Goal: Task Accomplishment & Management: Use online tool/utility

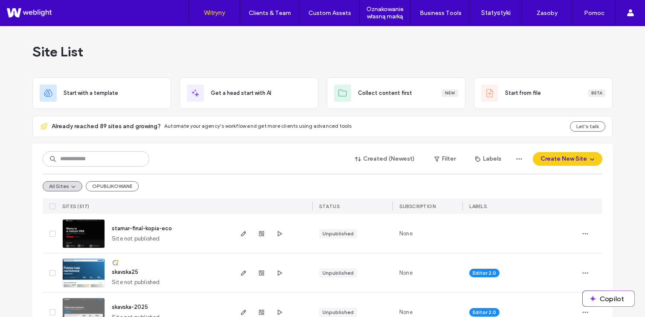
click at [325, 163] on div "Created (Newest) Filter Labels Create New Site" at bounding box center [323, 159] width 560 height 16
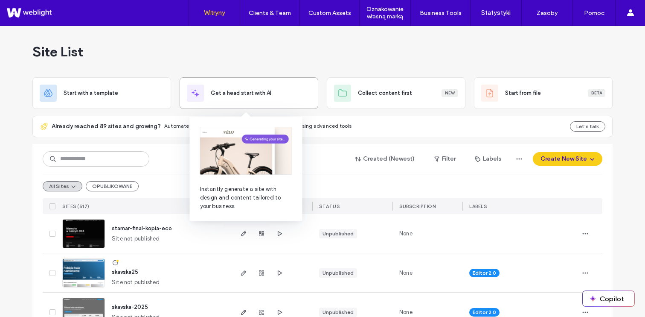
click at [187, 99] on div at bounding box center [195, 93] width 17 height 17
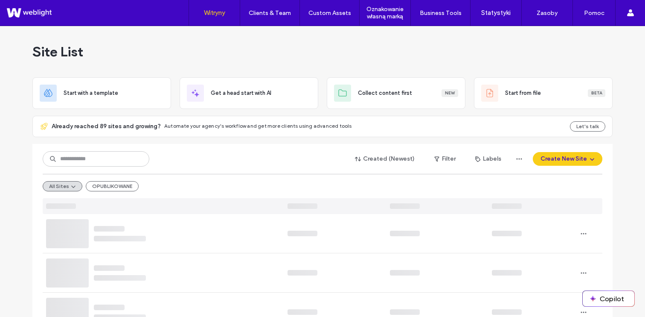
click at [201, 66] on div "Site List" at bounding box center [322, 51] width 580 height 51
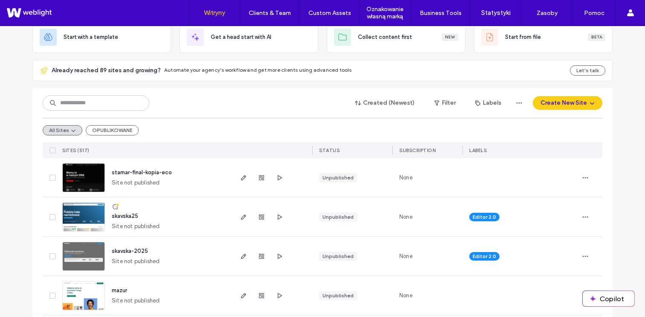
scroll to position [68, 0]
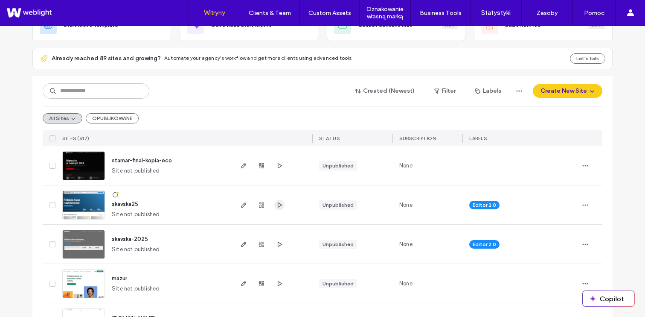
click at [278, 205] on use "button" at bounding box center [280, 204] width 4 height 5
